Goal: Information Seeking & Learning: Find specific fact

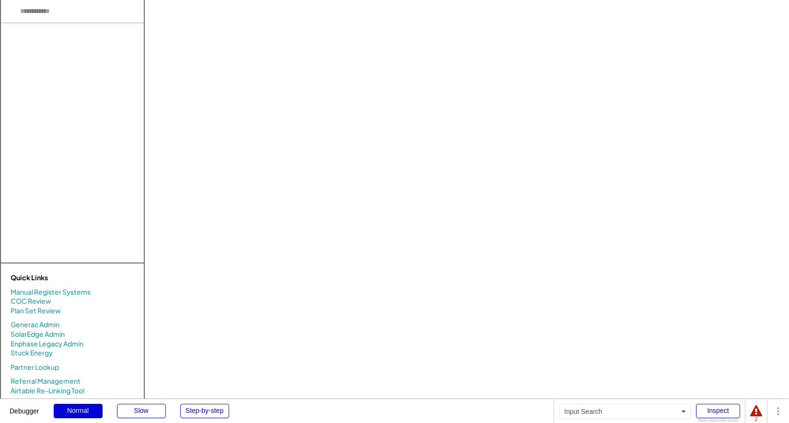
click at [48, 16] on input "input" at bounding box center [72, 11] width 143 height 23
type input "***"
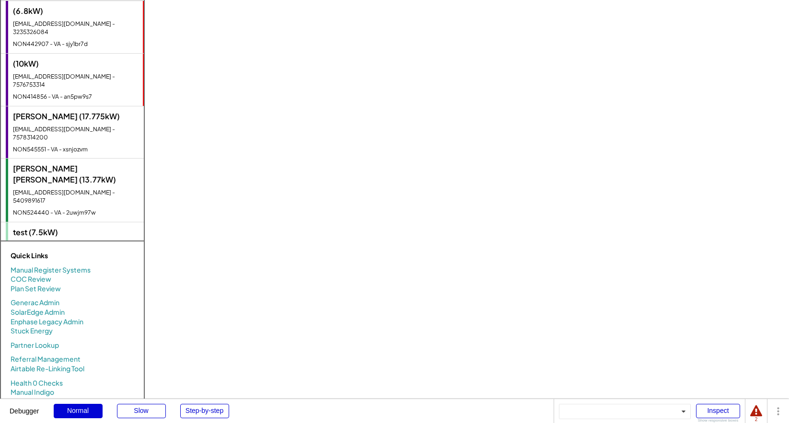
scroll to position [26, 0]
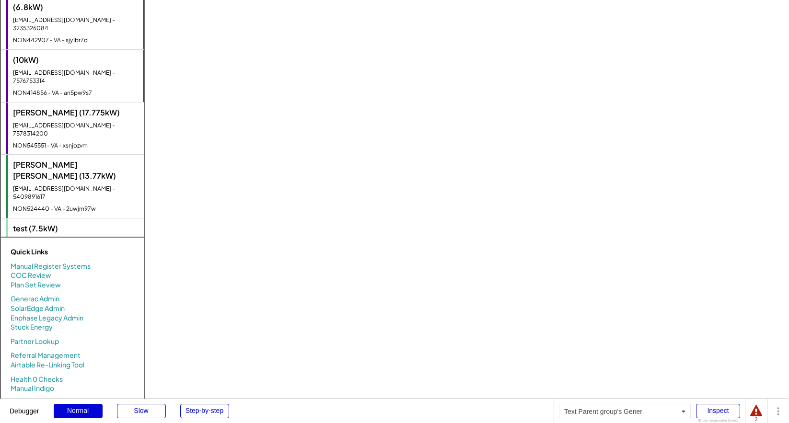
click at [58, 238] on div "[EMAIL_ADDRESS][PERSON_NAME][DOMAIN_NAME] - 5100001111" at bounding box center [76, 246] width 126 height 16
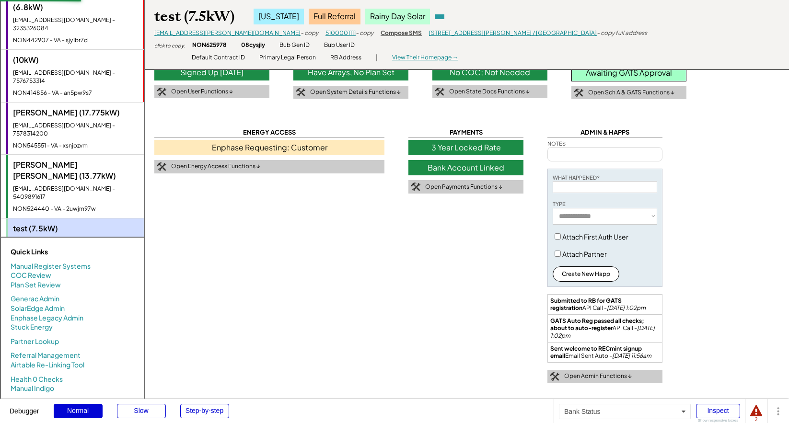
click at [474, 171] on div "Bank Account Linked" at bounding box center [465, 167] width 115 height 15
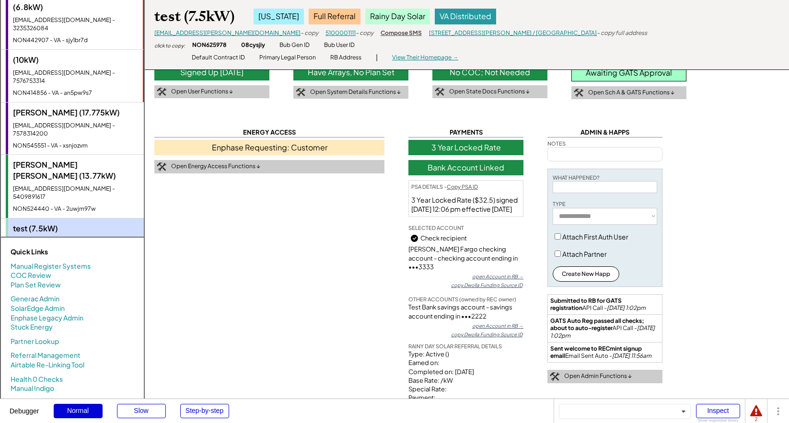
click at [54, 155] on div "Eva Jo Wu (13.77kW) evajowu@me.com - 5409891617 NON524440 - VA - 2uwjm97w" at bounding box center [75, 186] width 138 height 63
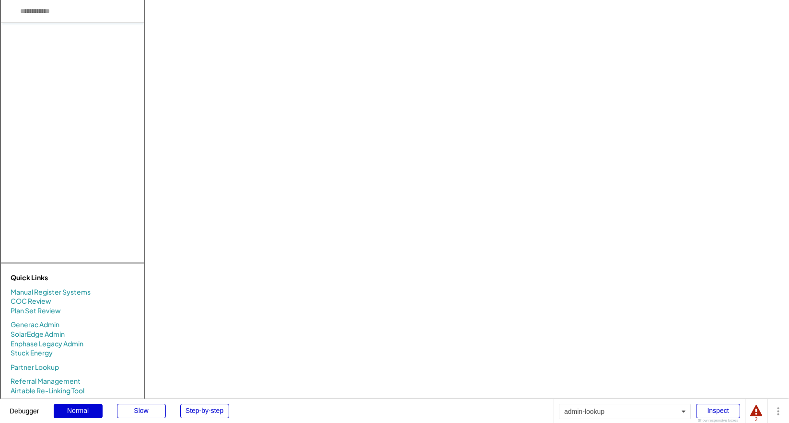
click at [47, 17] on input "input" at bounding box center [72, 11] width 143 height 23
type input "***"
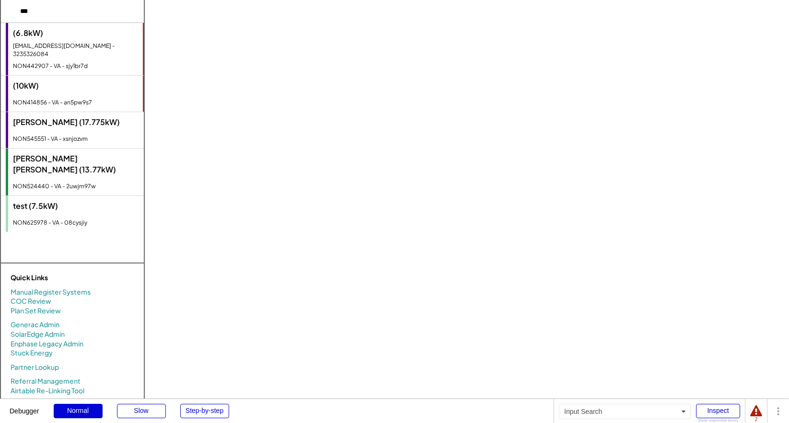
click at [73, 20] on input "input" at bounding box center [72, 11] width 143 height 23
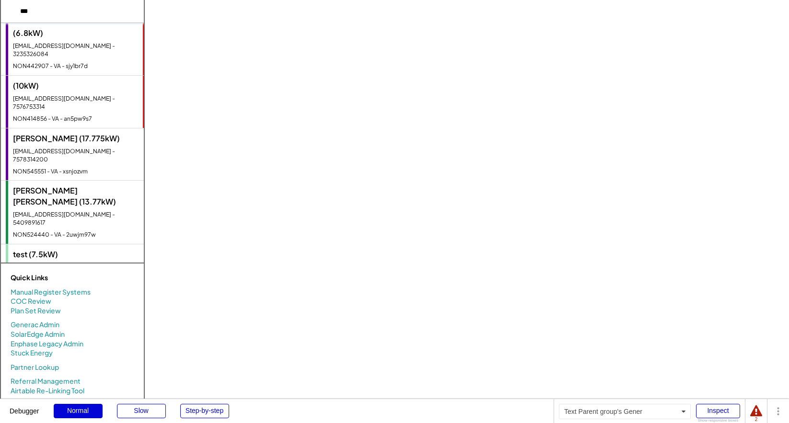
click at [59, 185] on div "Eva Jo Wu (13.77kW)" at bounding box center [76, 196] width 126 height 22
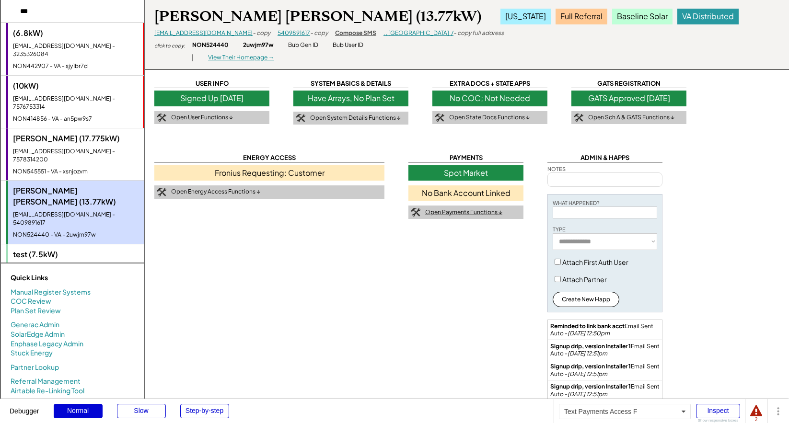
click at [469, 213] on div "Open Payments Functions ↓" at bounding box center [463, 212] width 77 height 8
click at [471, 206] on div "Close Payments Functions ↑" at bounding box center [465, 212] width 115 height 13
click at [473, 193] on div "No Bank Account Linked" at bounding box center [465, 192] width 115 height 15
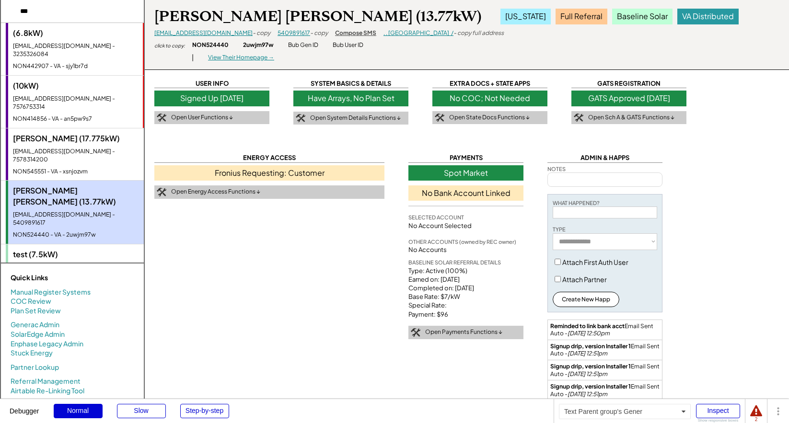
click at [68, 264] on div "[EMAIL_ADDRESS][PERSON_NAME][DOMAIN_NAME] - 5100001111" at bounding box center [76, 272] width 126 height 16
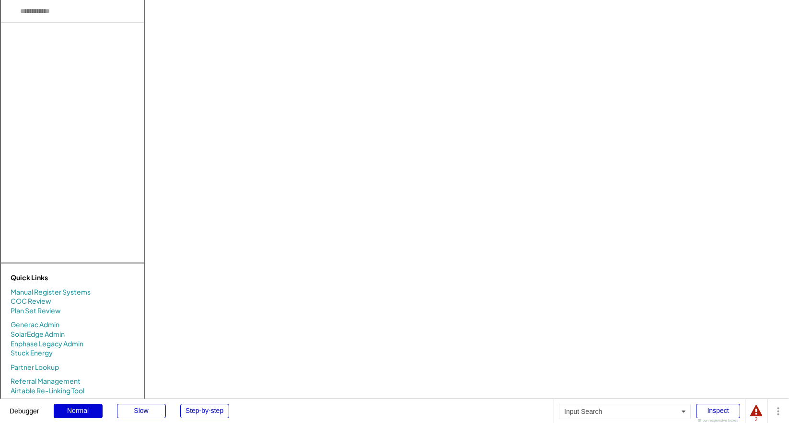
click at [71, 21] on input "input" at bounding box center [72, 11] width 143 height 23
type input "*"
type input "***"
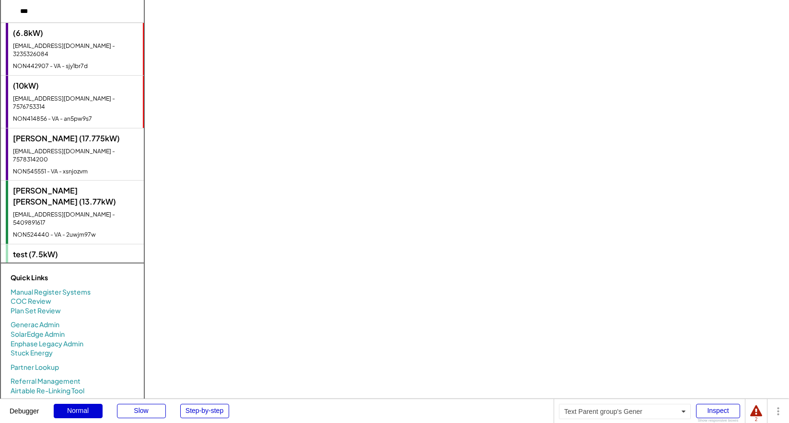
click at [69, 264] on div "[EMAIL_ADDRESS][PERSON_NAME][DOMAIN_NAME] - 5100001111" at bounding box center [76, 272] width 126 height 16
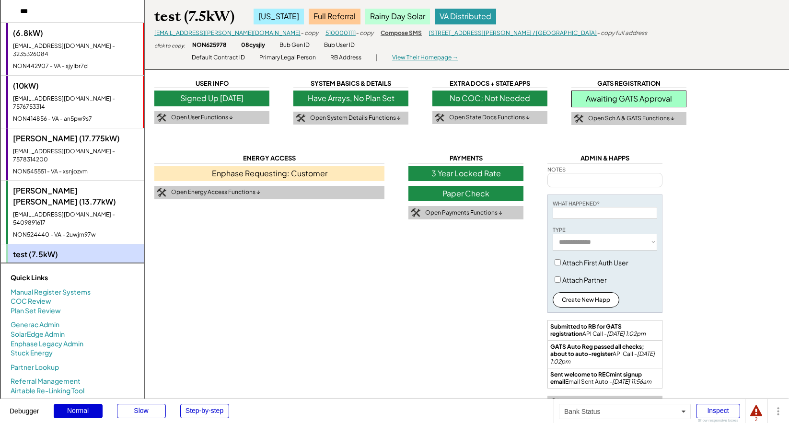
click at [479, 192] on div "Paper Check" at bounding box center [465, 193] width 115 height 15
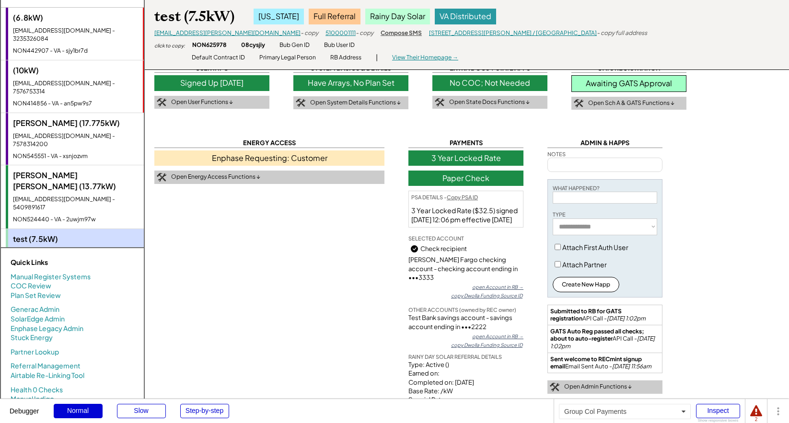
scroll to position [11, 0]
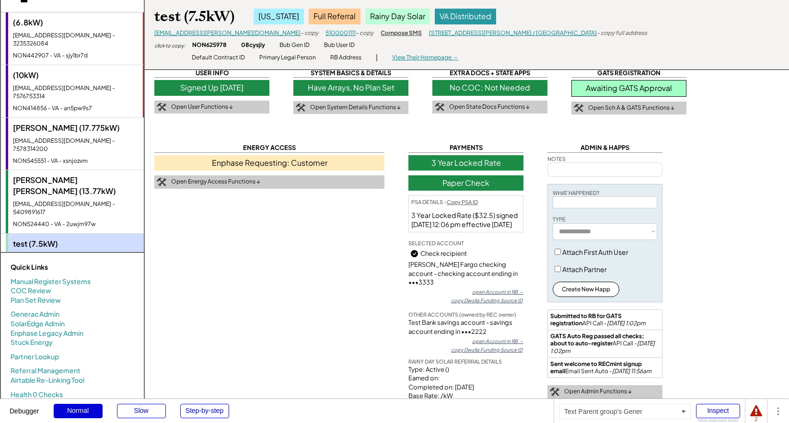
click at [63, 200] on div "[EMAIL_ADDRESS][DOMAIN_NAME] - 5409891617" at bounding box center [76, 208] width 126 height 16
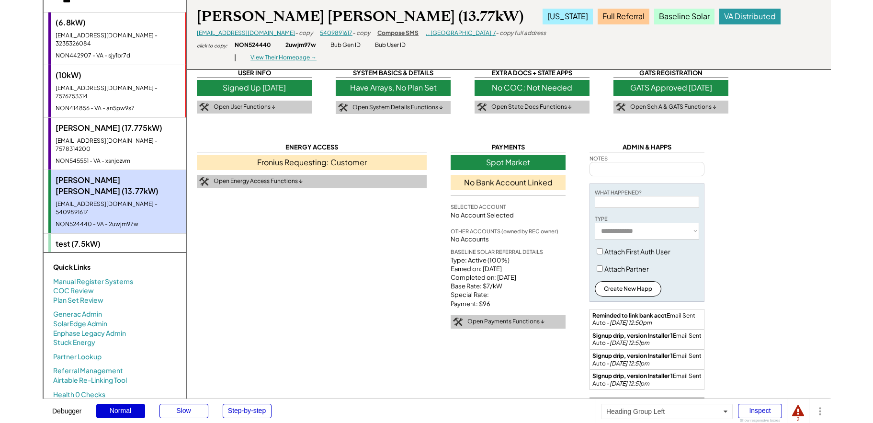
scroll to position [0, 0]
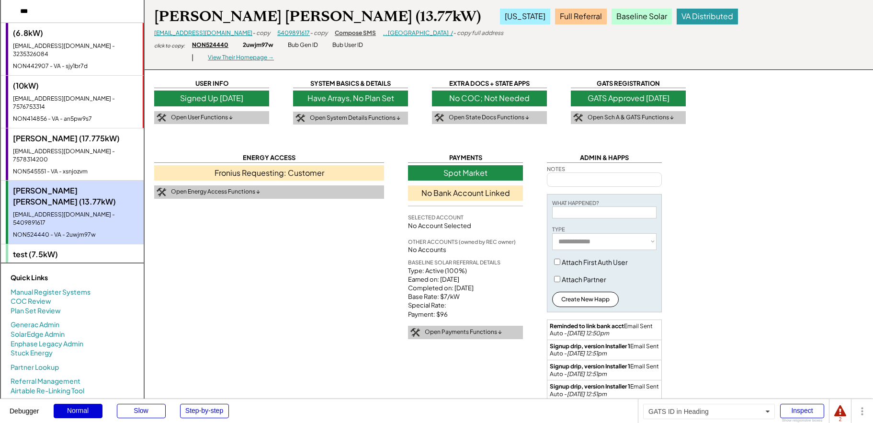
click at [210, 45] on div "NON524440" at bounding box center [210, 45] width 36 height 8
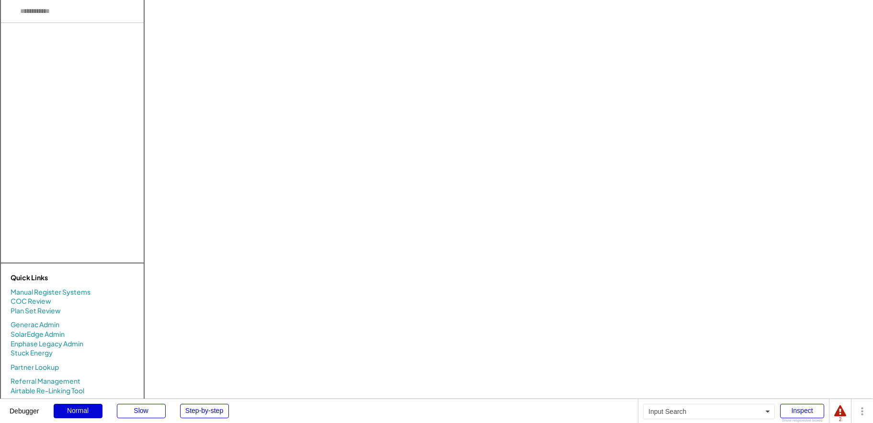
click at [34, 12] on input "input" at bounding box center [72, 11] width 143 height 23
type input "***"
click at [44, 15] on input "input" at bounding box center [72, 11] width 143 height 23
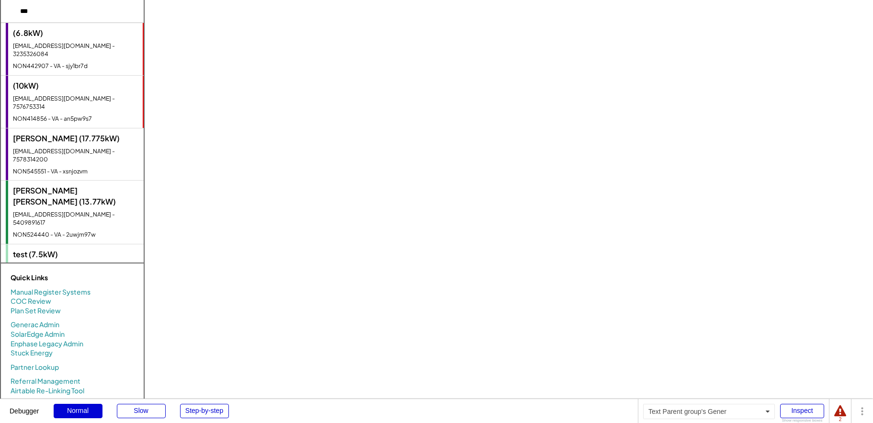
click at [71, 185] on div "[PERSON_NAME] [PERSON_NAME] (13.77kW)" at bounding box center [76, 196] width 126 height 22
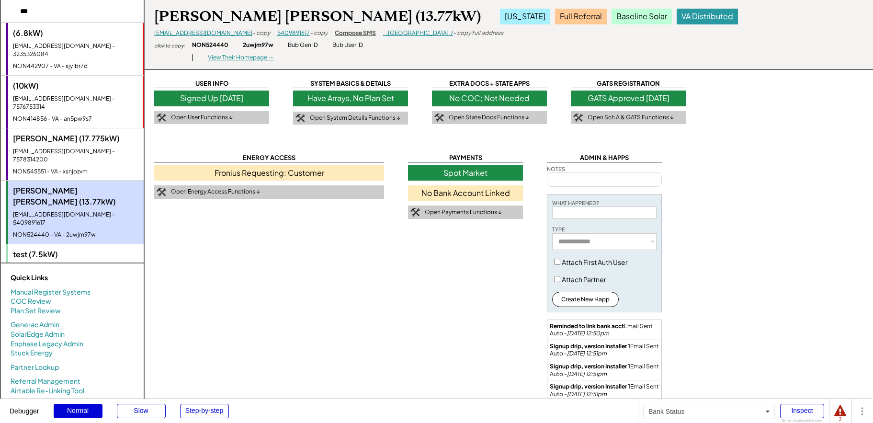
click at [470, 197] on div "No Bank Account Linked" at bounding box center [465, 192] width 115 height 15
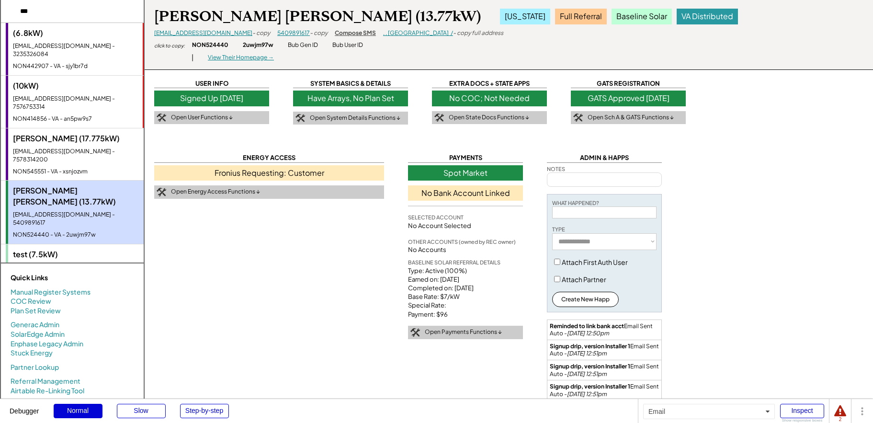
click at [171, 36] on link "[EMAIL_ADDRESS][DOMAIN_NAME]" at bounding box center [203, 32] width 98 height 7
click at [200, 43] on div "NON524440" at bounding box center [210, 45] width 36 height 8
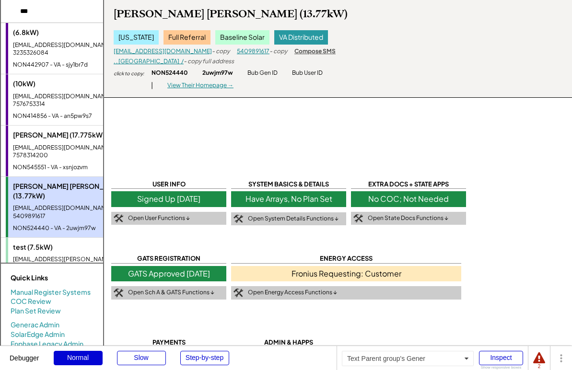
click at [52, 224] on div "NON524440 - VA - 2uwjm97w" at bounding box center [71, 228] width 117 height 8
click at [173, 72] on div "NON524440" at bounding box center [169, 73] width 36 height 8
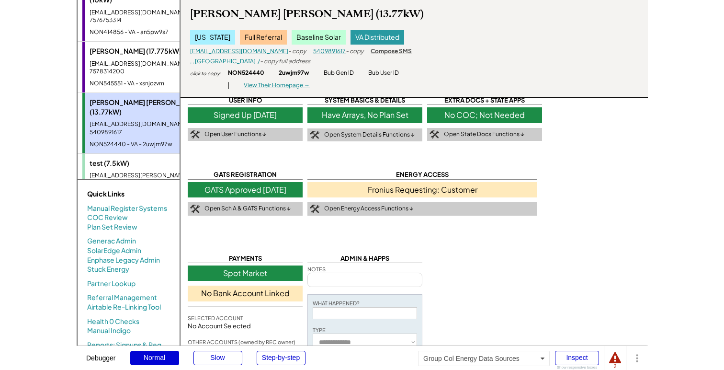
scroll to position [87, 0]
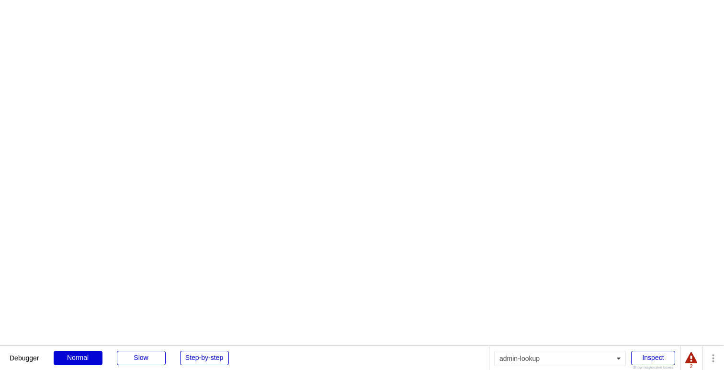
click at [695, 363] on div at bounding box center [692, 358] width 12 height 12
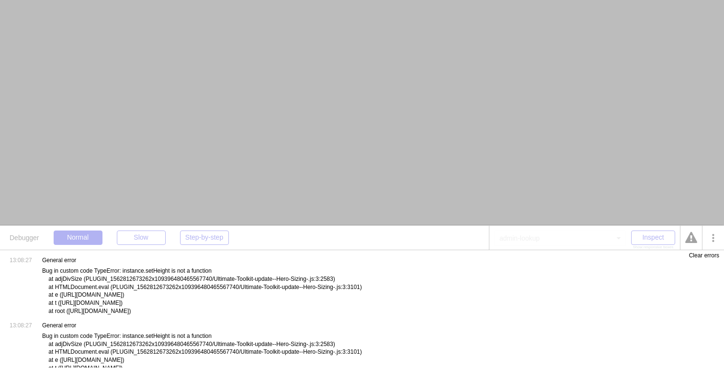
scroll to position [29, 0]
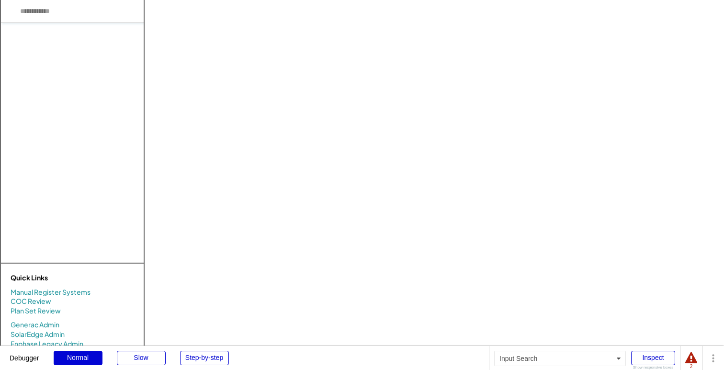
click at [39, 8] on input "input" at bounding box center [72, 11] width 143 height 23
type input "***"
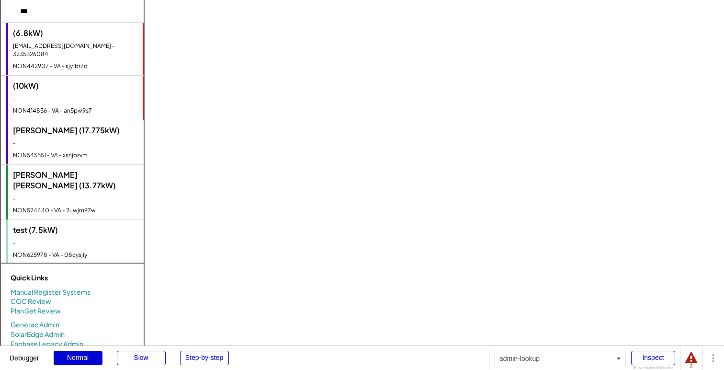
click at [57, 17] on input "input" at bounding box center [72, 11] width 143 height 23
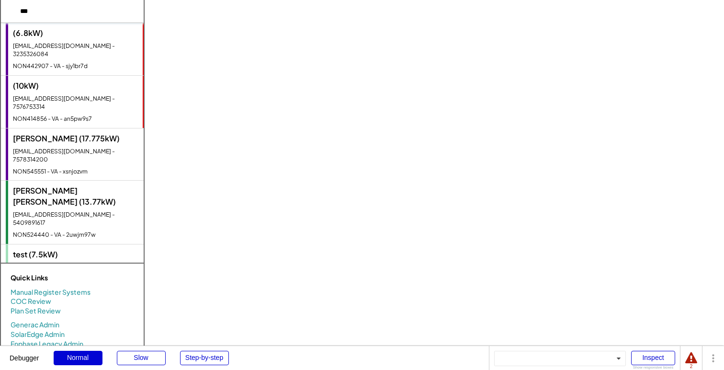
click at [55, 181] on div "[PERSON_NAME] [PERSON_NAME] (13.77kW) [EMAIL_ADDRESS][DOMAIN_NAME] - 5409891617…" at bounding box center [75, 212] width 138 height 63
select select "**********"
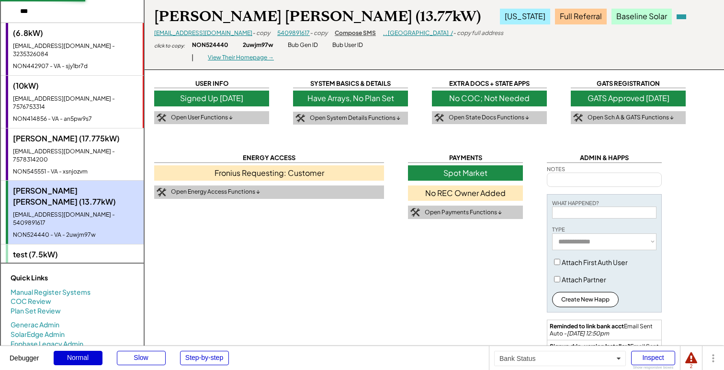
click at [471, 191] on div "No REC Owner Added" at bounding box center [465, 192] width 115 height 15
click at [465, 212] on div "Open Payments Functions ↓" at bounding box center [463, 212] width 77 height 8
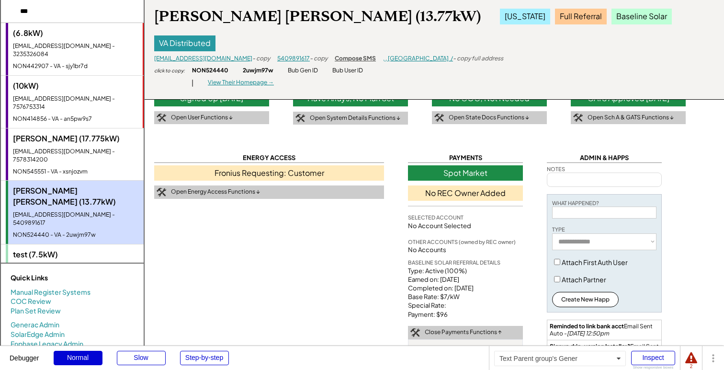
click at [74, 264] on div "[EMAIL_ADDRESS][PERSON_NAME][DOMAIN_NAME] - 5100001111" at bounding box center [76, 272] width 126 height 16
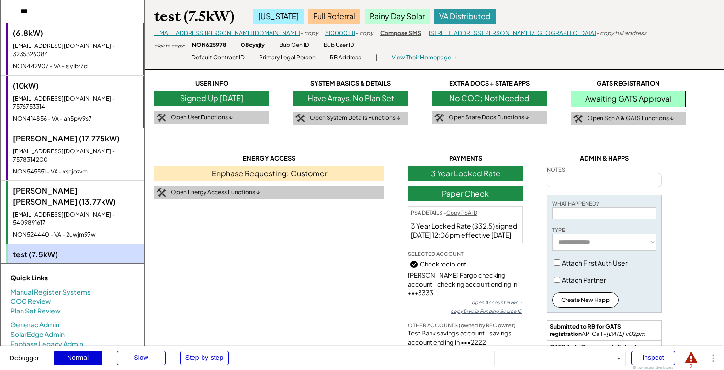
click at [68, 184] on div "[PERSON_NAME] [PERSON_NAME] (13.77kW) [EMAIL_ADDRESS][DOMAIN_NAME] - 5409891617…" at bounding box center [75, 212] width 138 height 63
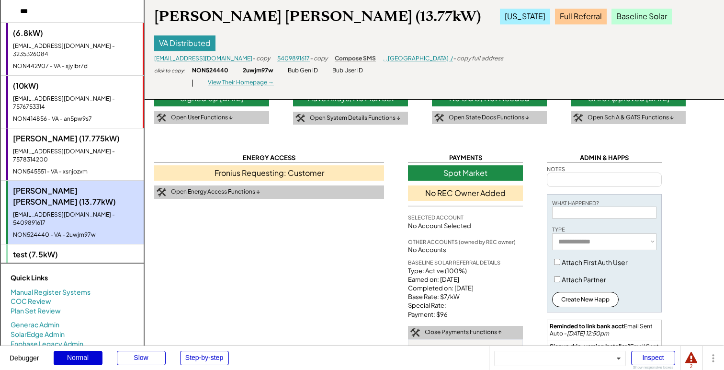
click at [61, 139] on div "[PERSON_NAME] (17.775kW) [EMAIL_ADDRESS][DOMAIN_NAME] - 7578314200 NON545551 - …" at bounding box center [75, 154] width 138 height 52
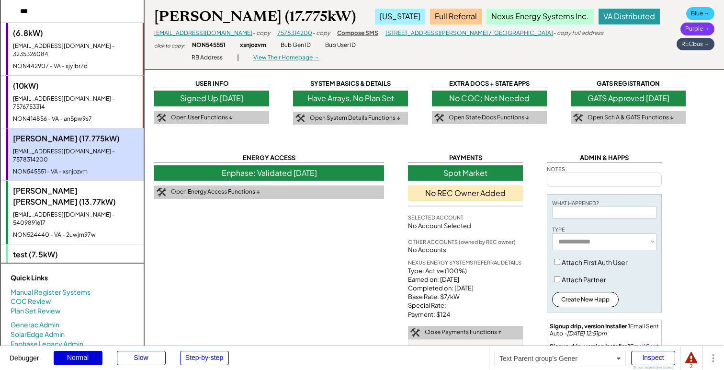
click at [58, 95] on div "[EMAIL_ADDRESS][DOMAIN_NAME] - 7576753314" at bounding box center [75, 103] width 125 height 16
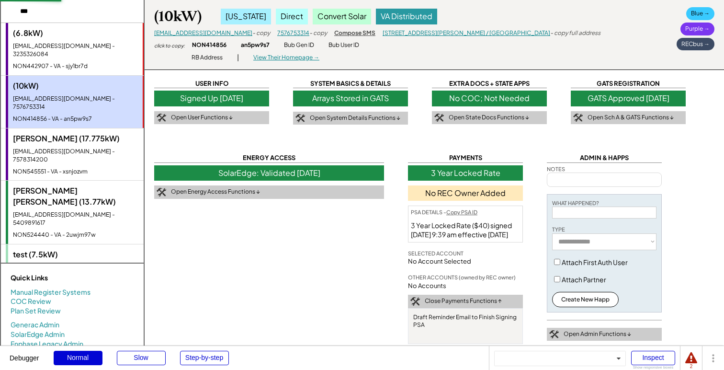
click at [53, 51] on div "(6.8kW) [EMAIL_ADDRESS][DOMAIN_NAME] - 3235326084 NON442907 - VA - sjy1br7d" at bounding box center [75, 49] width 138 height 52
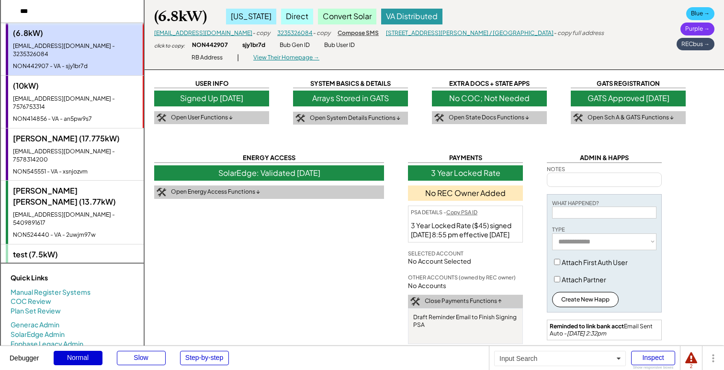
drag, startPoint x: 52, startPoint y: 15, endPoint x: 0, endPoint y: 11, distance: 51.9
click at [0, 12] on div "(6.8kW) [EMAIL_ADDRESS][DOMAIN_NAME] - 3235326084 NON442907 - VA - sjy1br7d (10…" at bounding box center [72, 238] width 144 height 477
type input "*******"
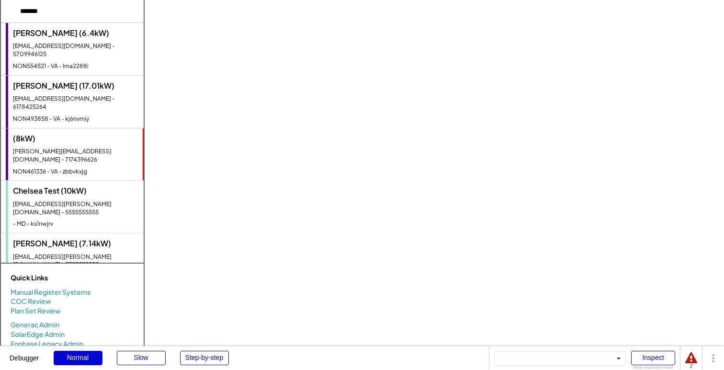
click at [59, 187] on div "Chelsea Test (10kW) [EMAIL_ADDRESS][PERSON_NAME][DOMAIN_NAME] - 5555555555 - MD…" at bounding box center [75, 207] width 138 height 52
type textarea "**********"
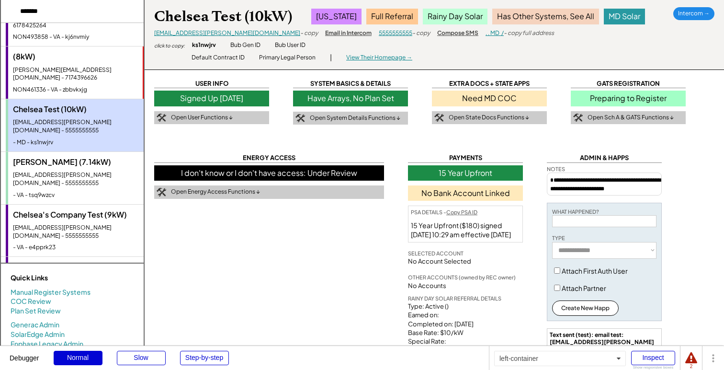
scroll to position [111, 0]
click at [79, 209] on div "Chelsea's Company Test (9kW)" at bounding box center [76, 214] width 126 height 11
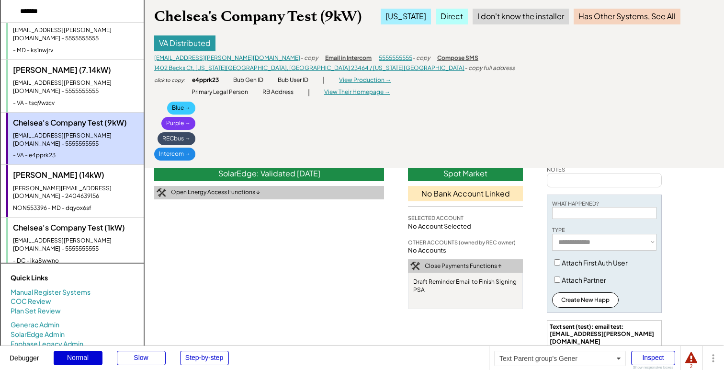
scroll to position [202, 0]
click at [59, 223] on div "Chelsea's Company Test (1kW)" at bounding box center [76, 228] width 126 height 11
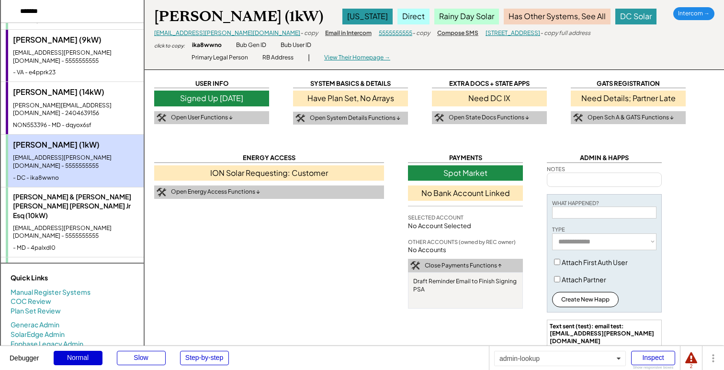
scroll to position [287, 0]
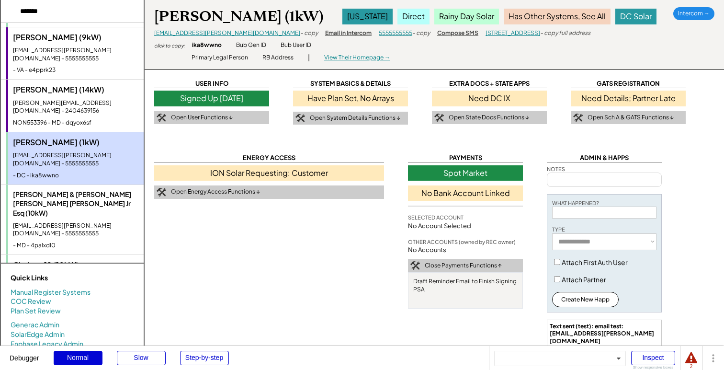
click at [58, 185] on div "[PERSON_NAME] & [PERSON_NAME] [PERSON_NAME] [PERSON_NAME] Jr Esq (10kW) [EMAIL_…" at bounding box center [75, 219] width 138 height 69
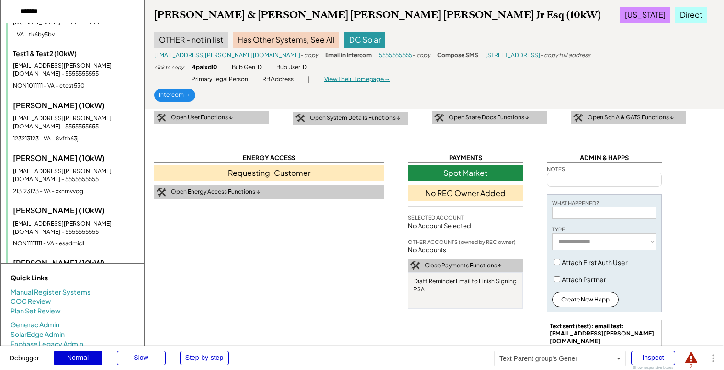
scroll to position [686, 0]
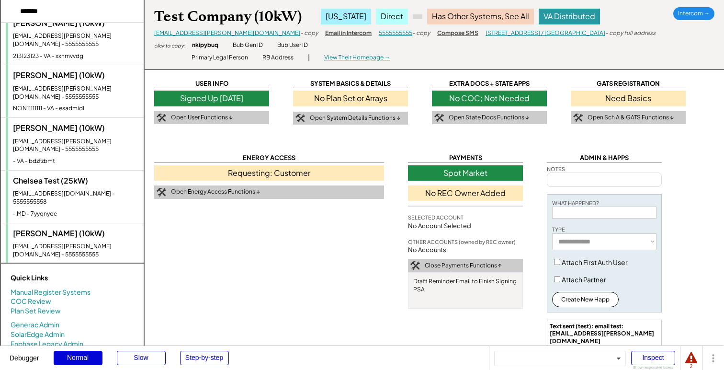
click at [77, 328] on div "Test Company 4 (10kW) [EMAIL_ADDRESS][PERSON_NAME][DOMAIN_NAME] - 5555555555 - …" at bounding box center [75, 354] width 138 height 52
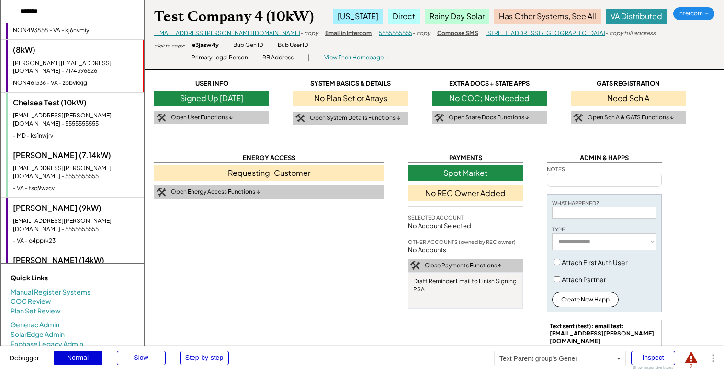
scroll to position [0, 0]
